Goal: Task Accomplishment & Management: Manage account settings

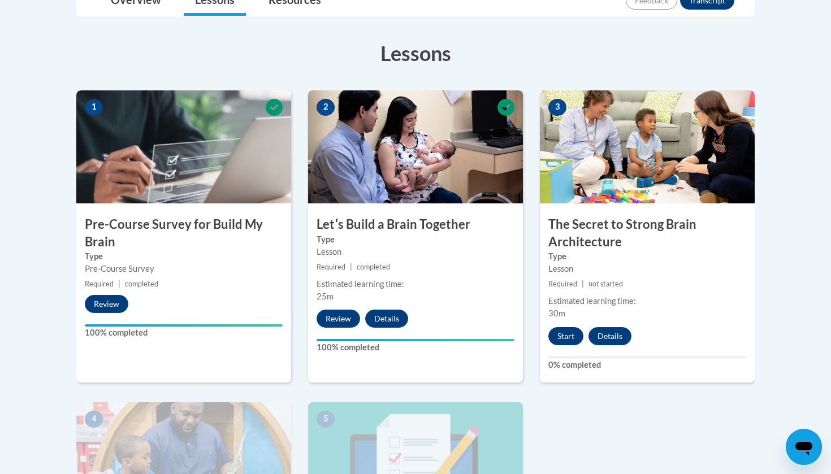
click at [570, 332] on button "Start" at bounding box center [565, 336] width 35 height 18
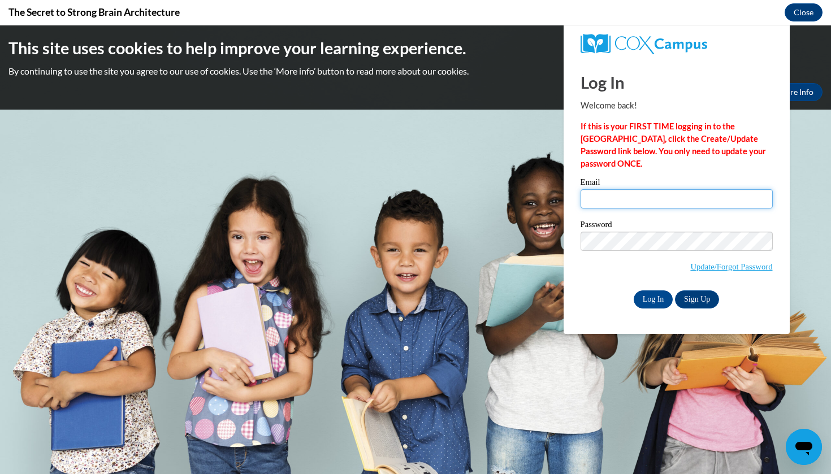
click at [626, 196] on input "Email" at bounding box center [676, 198] width 192 height 19
type input "[EMAIL_ADDRESS][DOMAIN_NAME]"
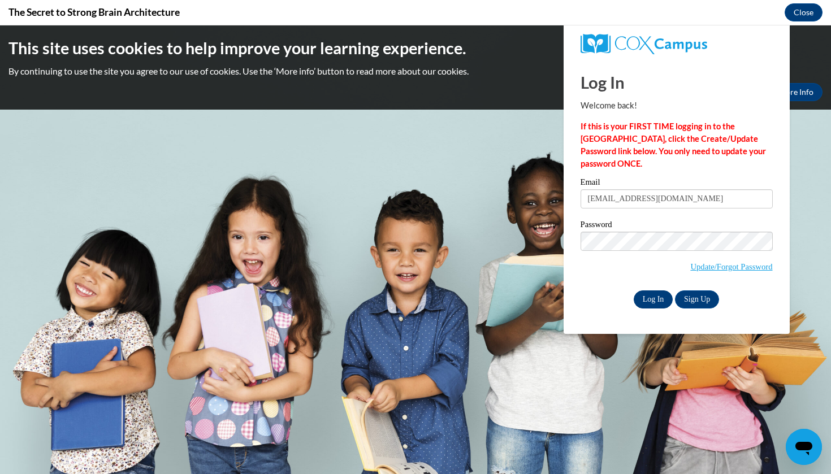
click at [666, 297] on input "Log In" at bounding box center [654, 299] width 40 height 18
